Goal: Transaction & Acquisition: Book appointment/travel/reservation

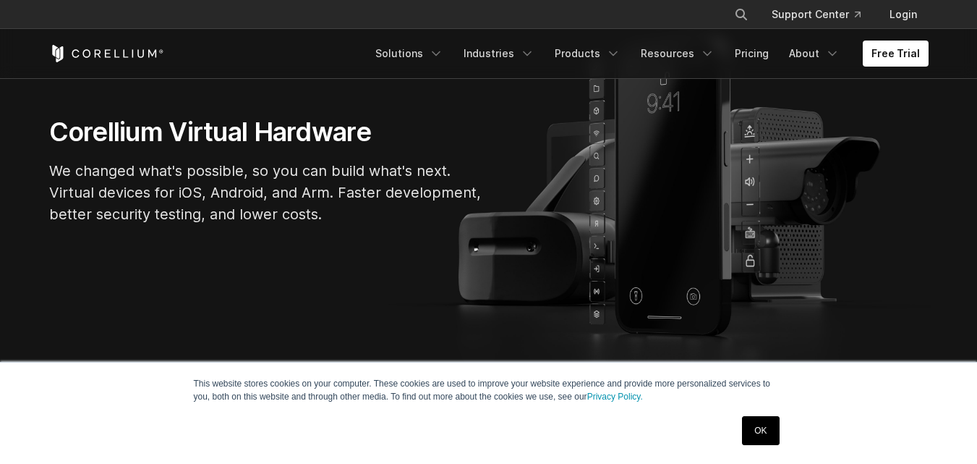
click at [749, 422] on link "OK" at bounding box center [760, 430] width 37 height 29
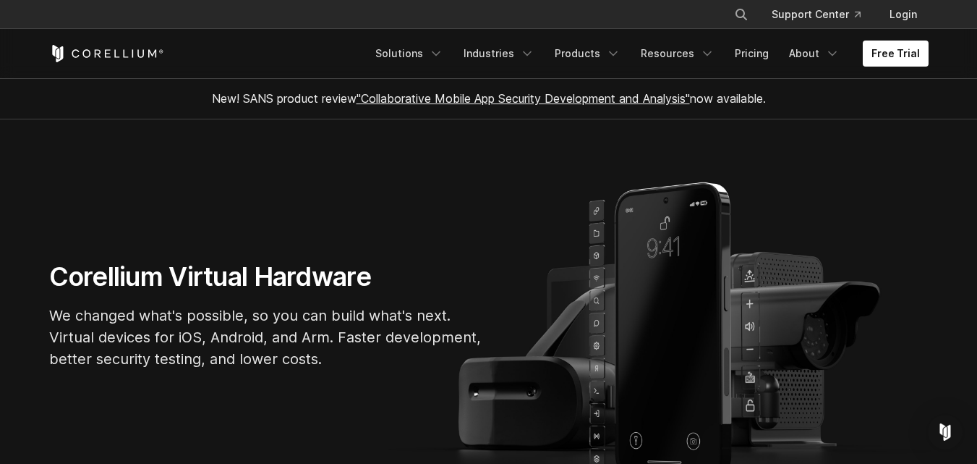
click at [885, 71] on div "Free Trial Solutions IoT" at bounding box center [489, 53] width 880 height 49
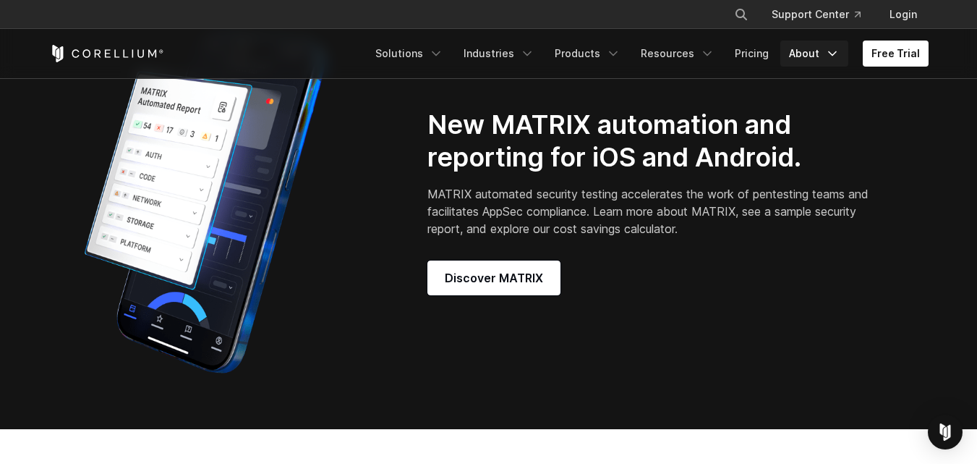
scroll to position [1158, 0]
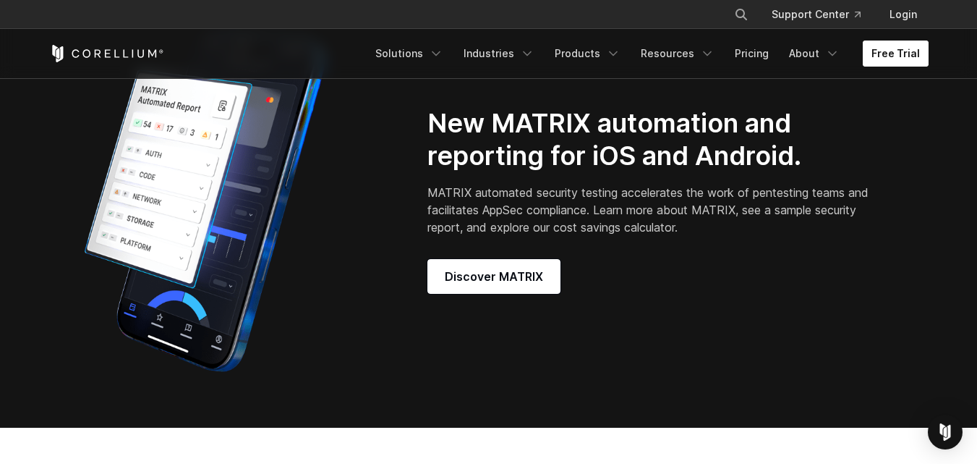
click at [902, 51] on link "Free Trial" at bounding box center [896, 54] width 66 height 26
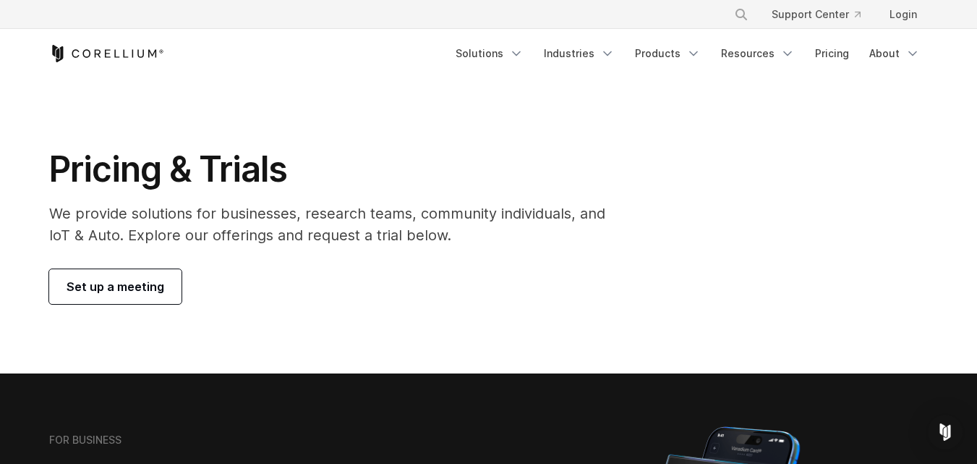
click at [134, 284] on span "Set up a meeting" at bounding box center [116, 286] width 98 height 17
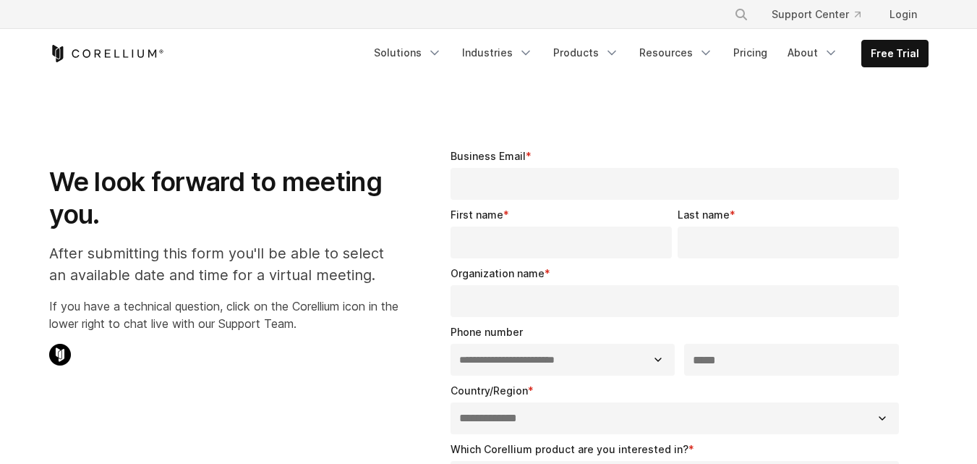
select select "**"
